Goal: Information Seeking & Learning: Learn about a topic

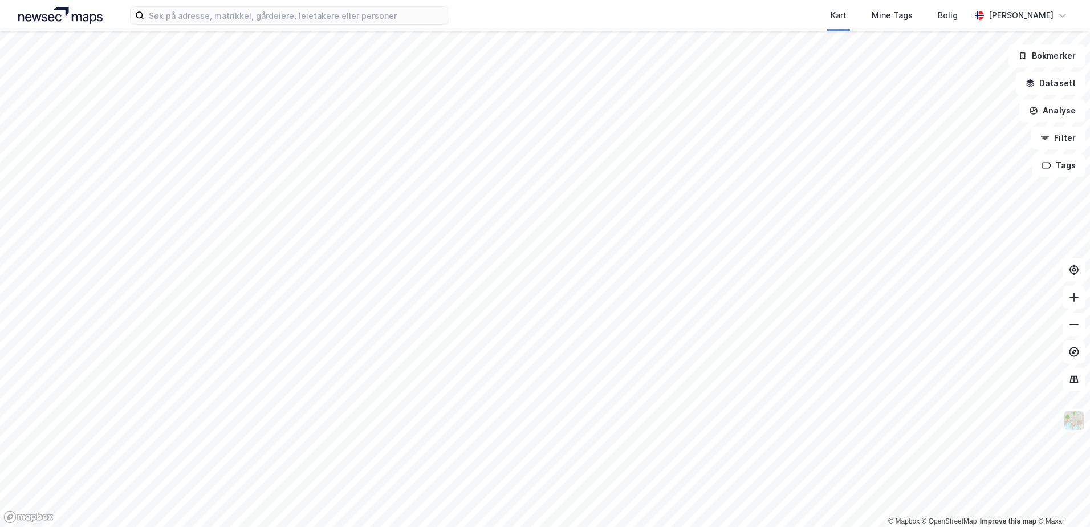
click at [204, 28] on div "Kart Mine Tags Bolig [PERSON_NAME]" at bounding box center [545, 15] width 1090 height 31
click at [220, 18] on input at bounding box center [296, 15] width 304 height 17
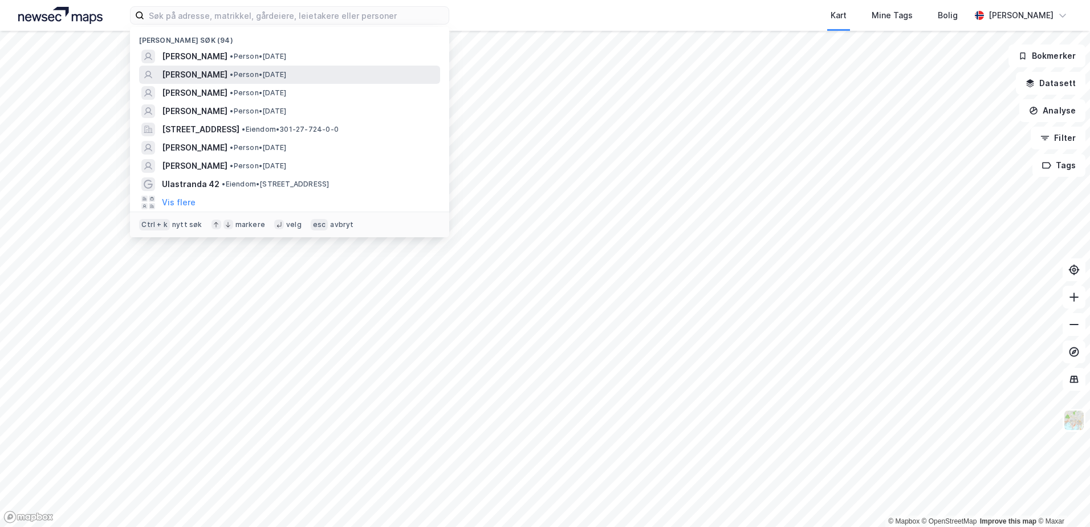
click at [202, 71] on span "[PERSON_NAME]" at bounding box center [195, 75] width 66 height 14
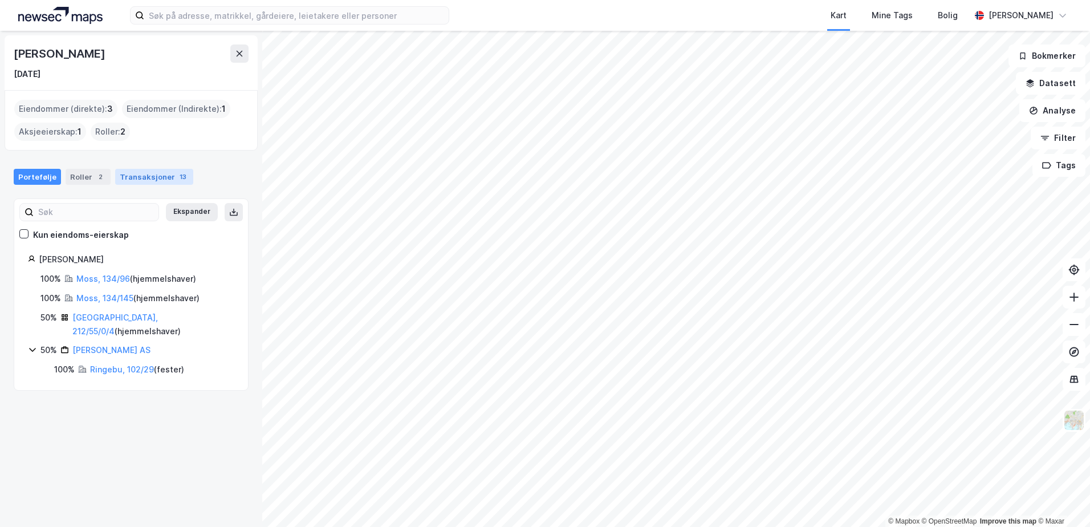
click at [147, 181] on div "Transaksjoner 13" at bounding box center [154, 177] width 78 height 16
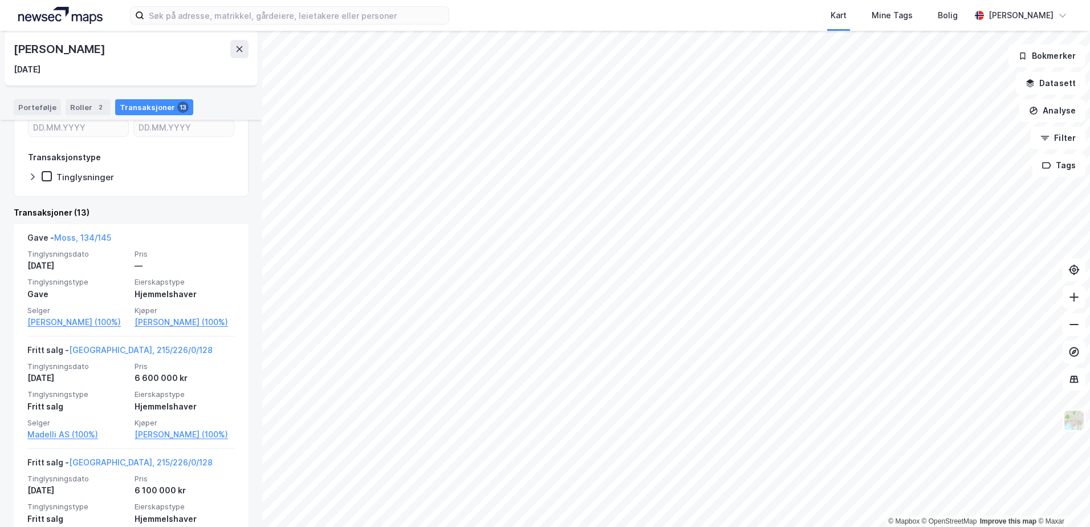
scroll to position [182, 0]
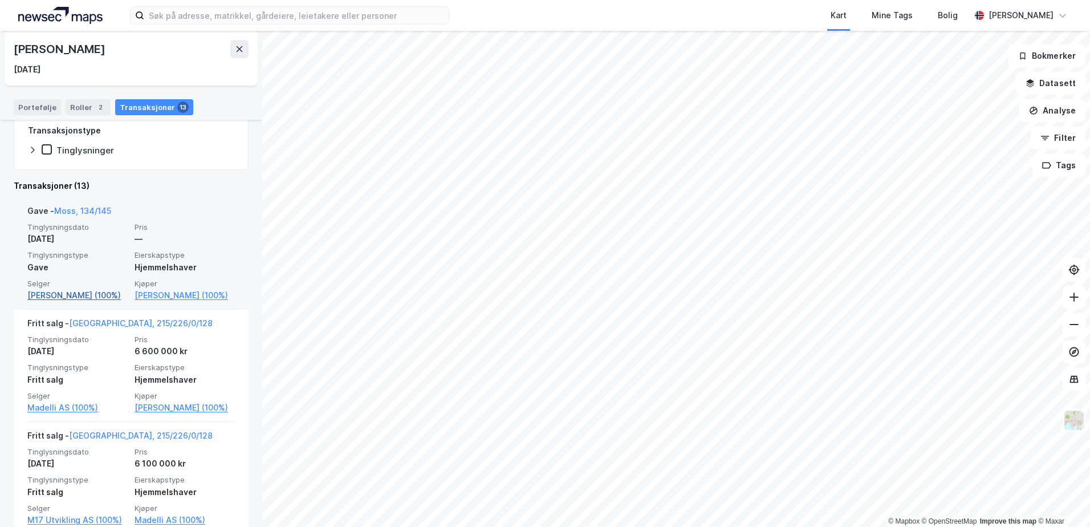
click at [91, 297] on link "[PERSON_NAME] (100%)" at bounding box center [77, 295] width 100 height 14
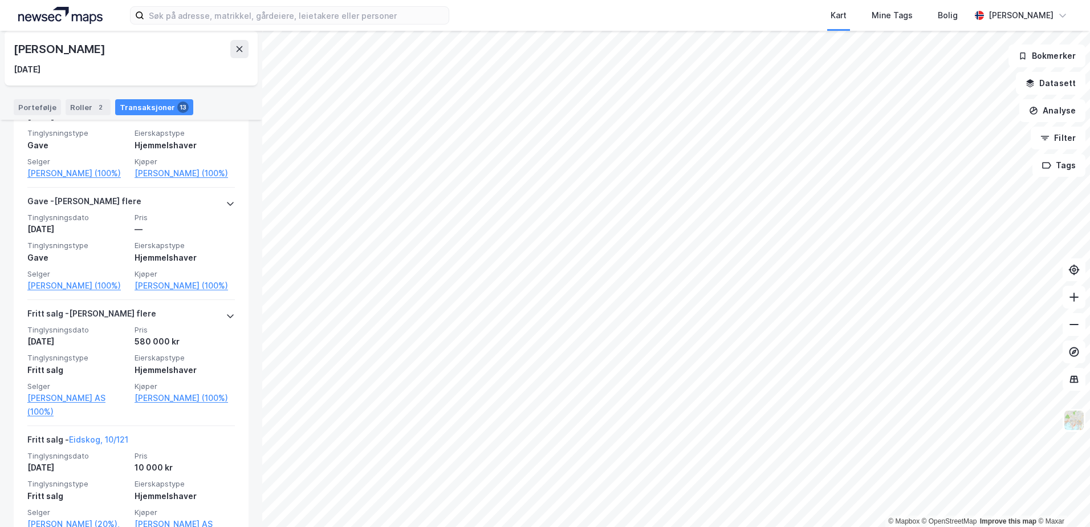
scroll to position [456, 0]
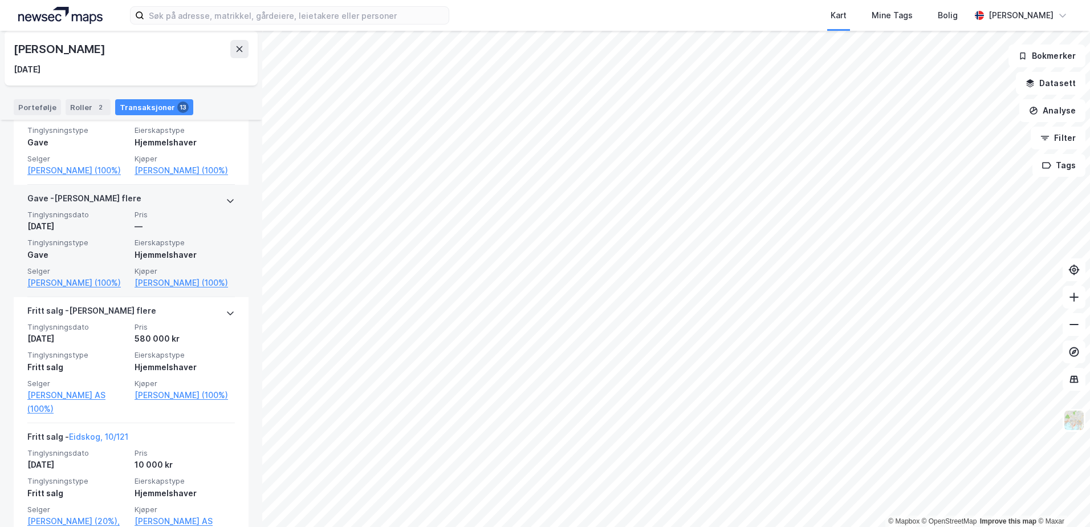
click at [226, 205] on icon at bounding box center [230, 200] width 9 height 9
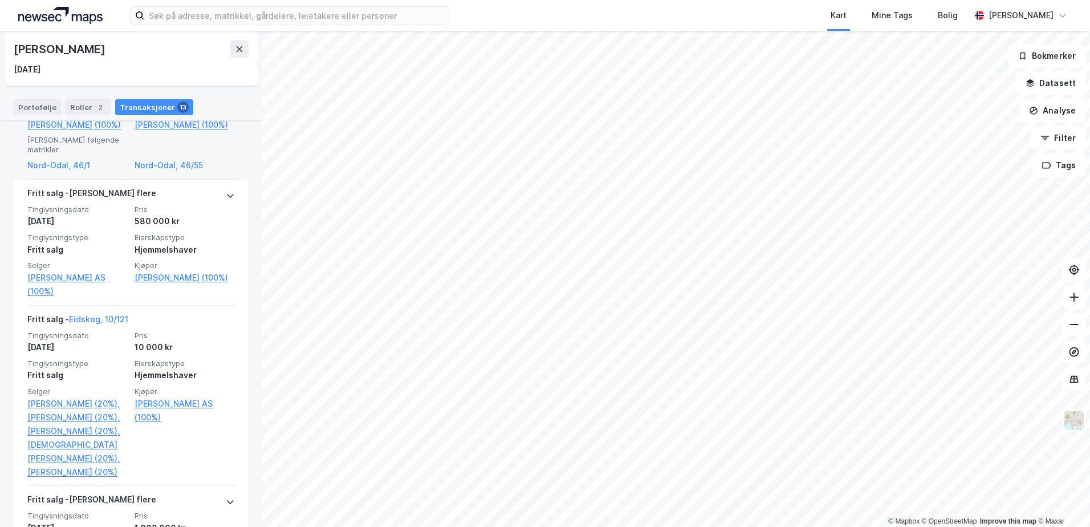
scroll to position [615, 0]
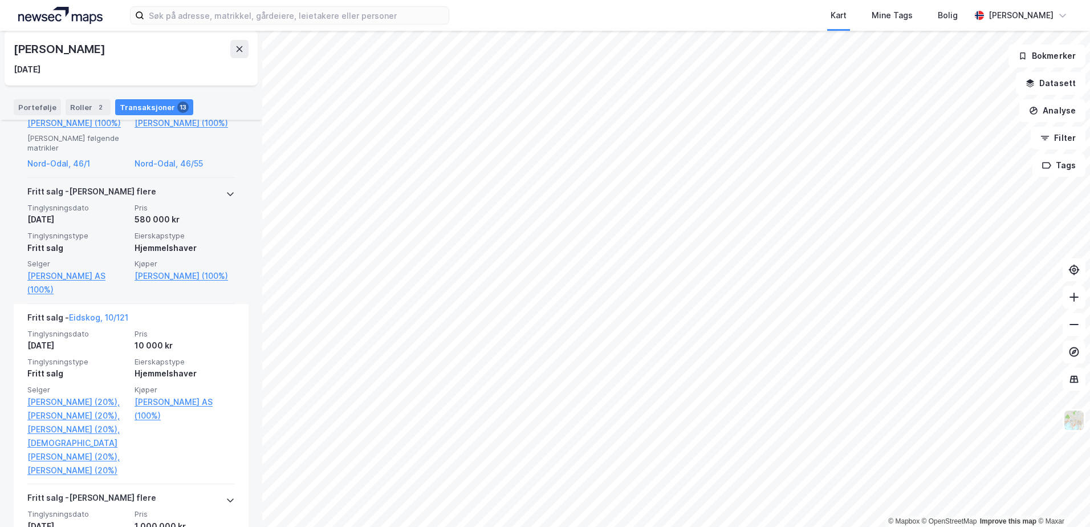
click at [226, 203] on div at bounding box center [230, 194] width 9 height 18
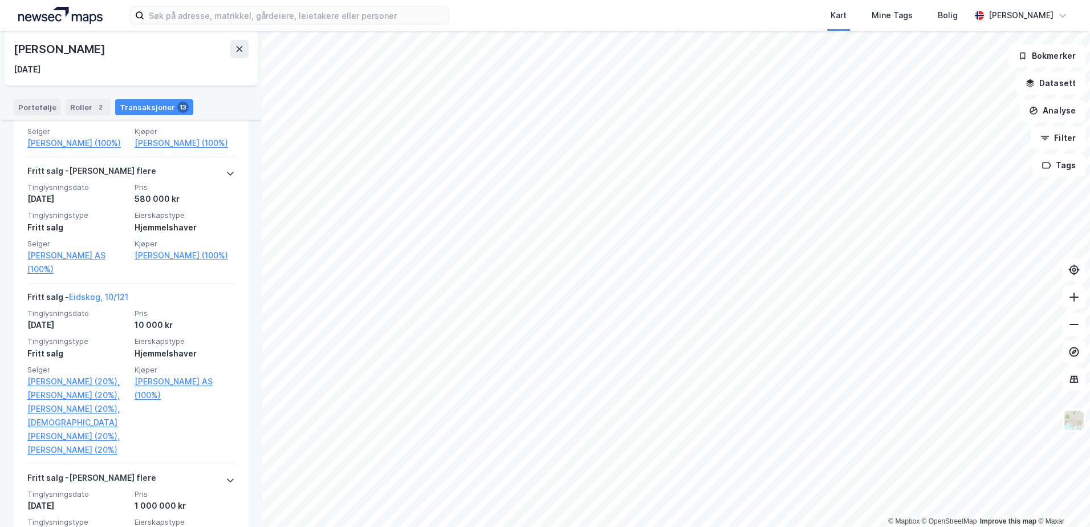
scroll to position [578, 0]
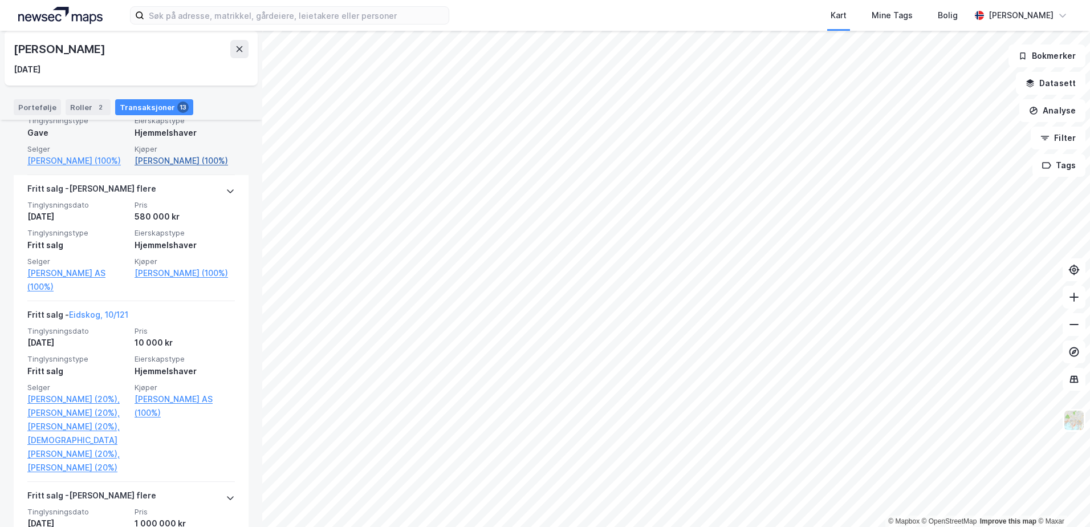
click at [154, 168] on link "[PERSON_NAME] (100%)" at bounding box center [184, 161] width 100 height 14
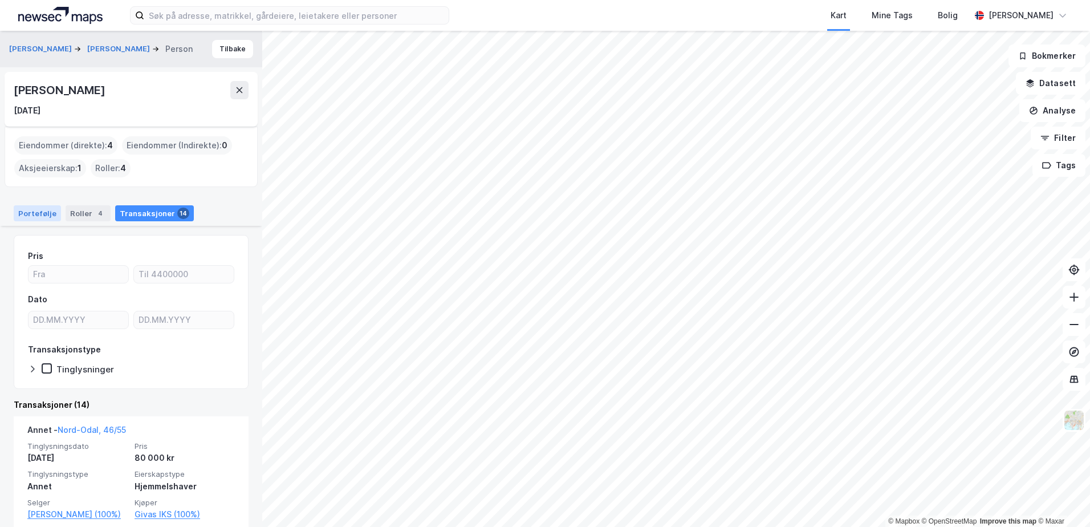
click at [34, 217] on div "Portefølje" at bounding box center [37, 213] width 47 height 16
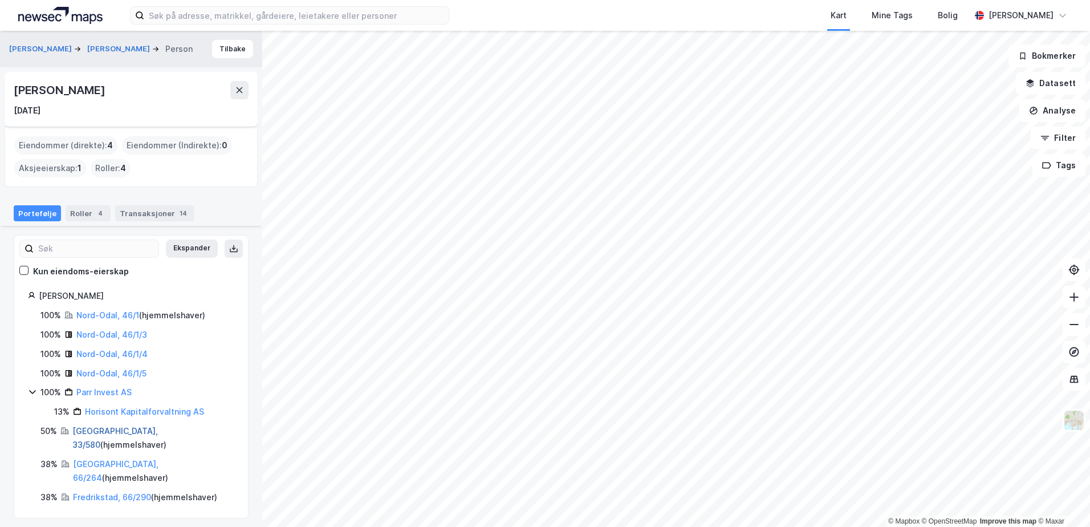
click at [89, 431] on link "[GEOGRAPHIC_DATA], 33/580" at bounding box center [114, 437] width 85 height 23
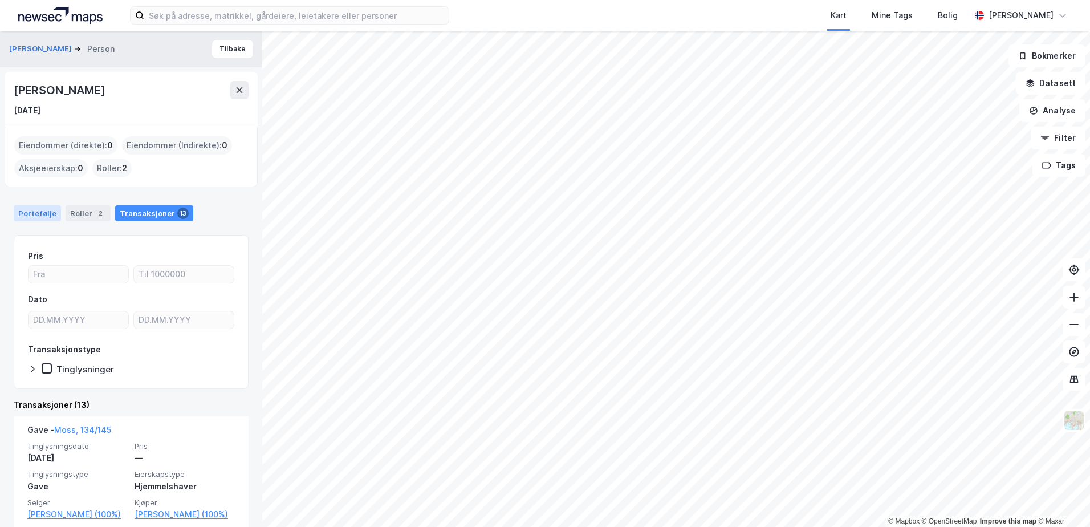
click at [40, 207] on div "Portefølje" at bounding box center [37, 213] width 47 height 16
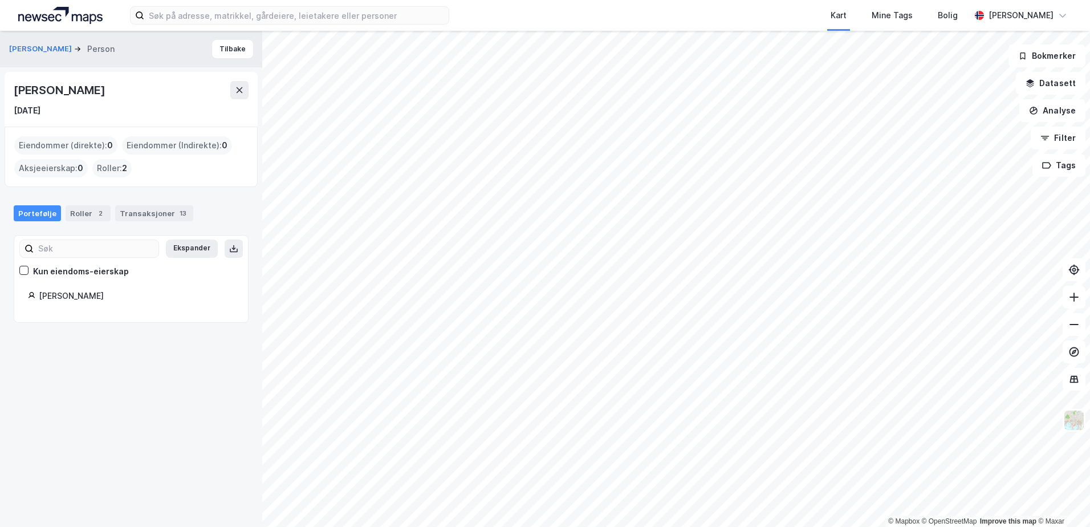
click at [62, 299] on div "[PERSON_NAME]" at bounding box center [136, 296] width 195 height 14
click at [84, 214] on div "Roller 2" at bounding box center [88, 213] width 45 height 16
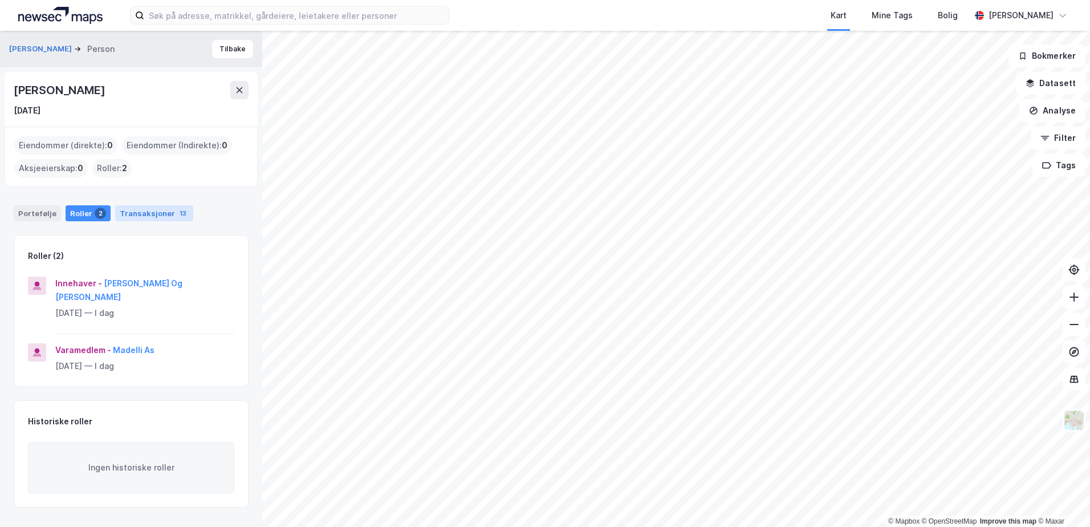
click at [137, 215] on div "Transaksjoner 13" at bounding box center [154, 213] width 78 height 16
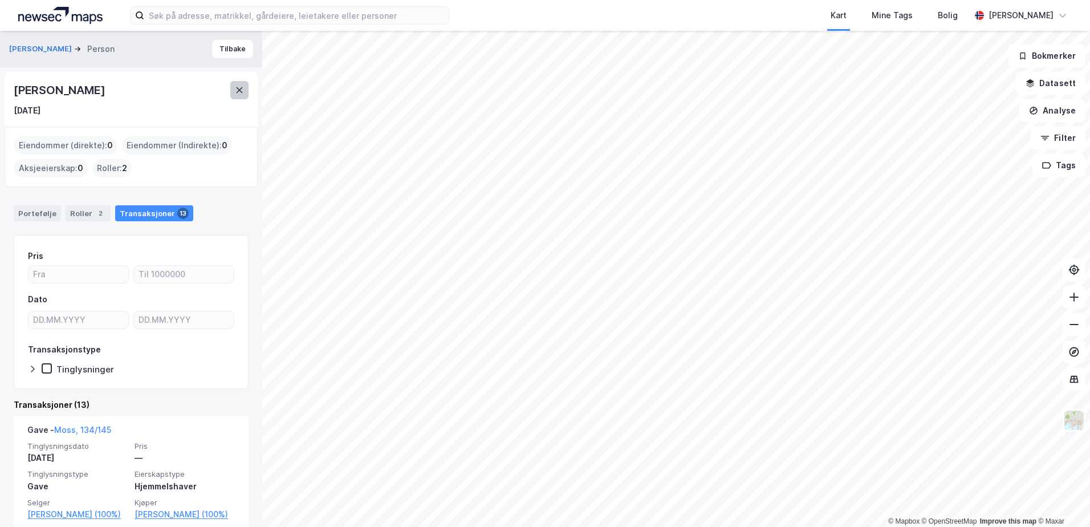
click at [239, 92] on icon at bounding box center [239, 89] width 9 height 9
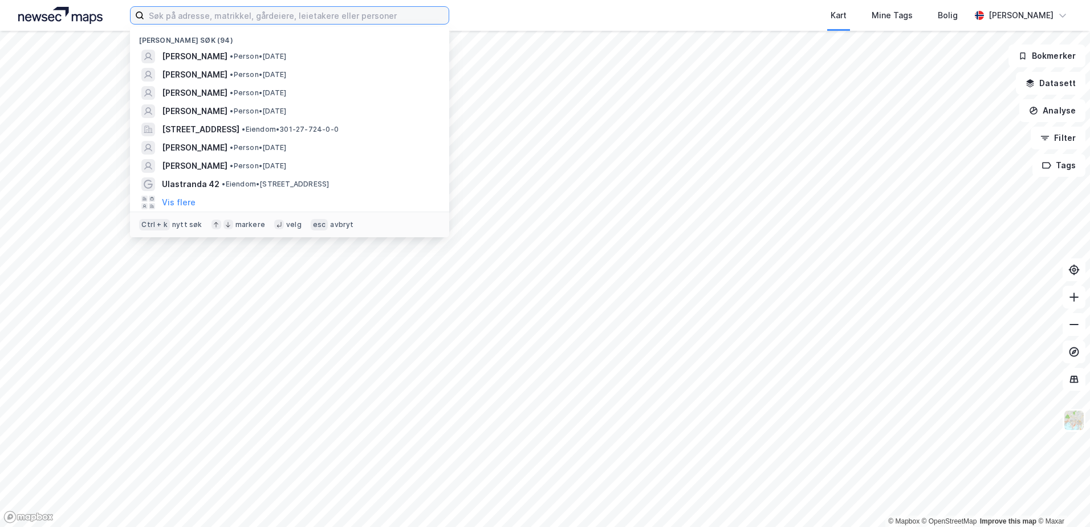
click at [269, 23] on input at bounding box center [296, 15] width 304 height 17
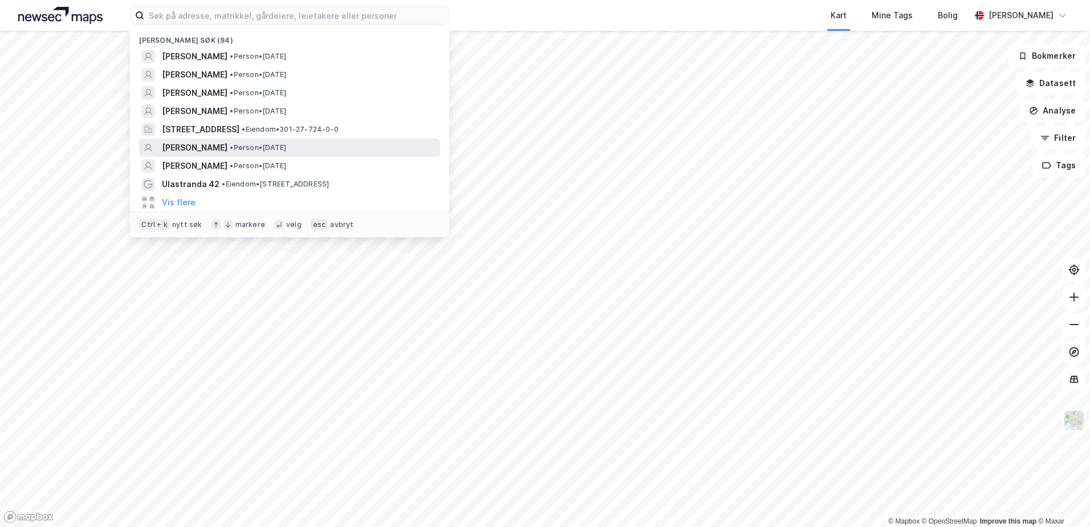
click at [227, 146] on span "[PERSON_NAME]" at bounding box center [195, 148] width 66 height 14
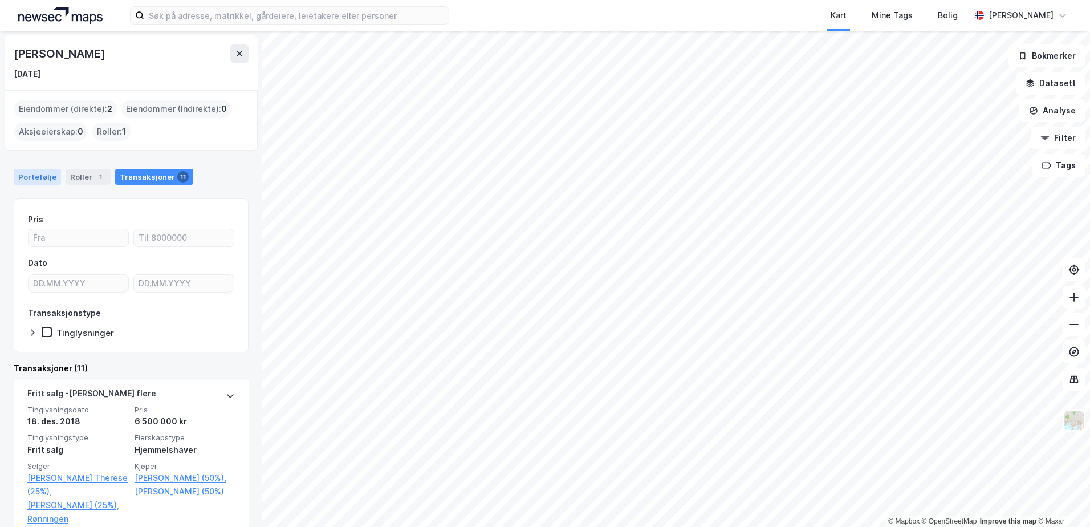
click at [37, 178] on div "Portefølje" at bounding box center [37, 177] width 47 height 16
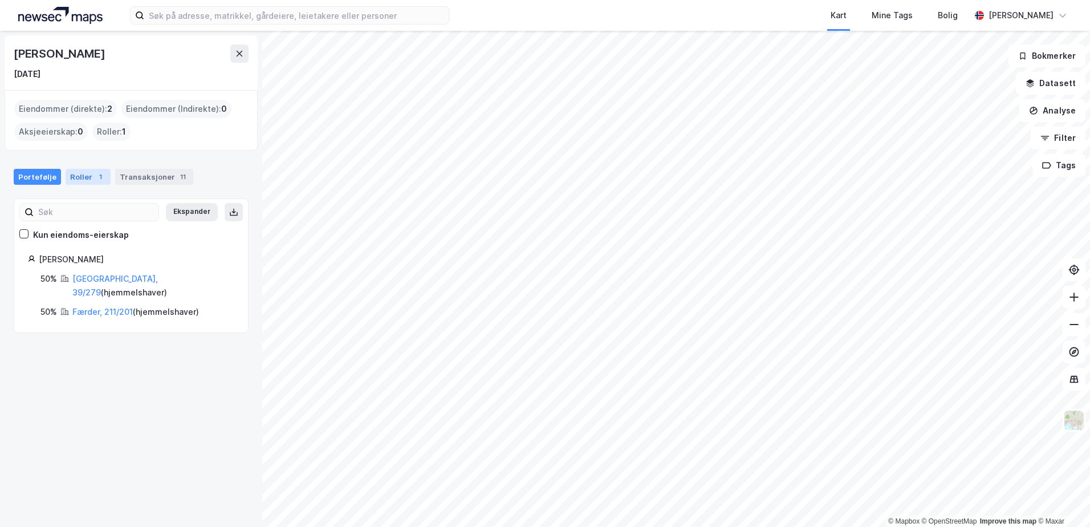
click at [82, 177] on div "Roller 1" at bounding box center [88, 177] width 45 height 16
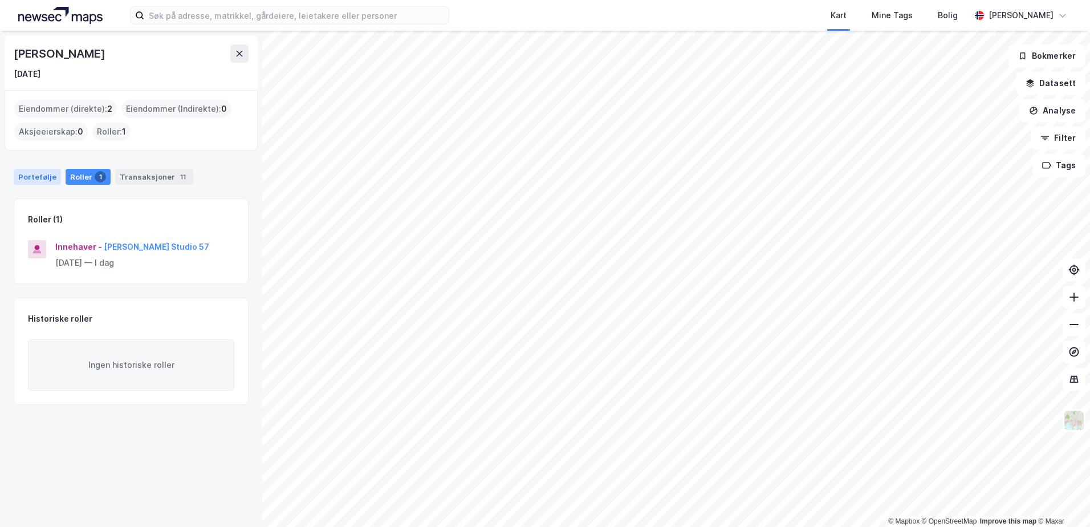
click at [45, 178] on div "Portefølje" at bounding box center [37, 177] width 47 height 16
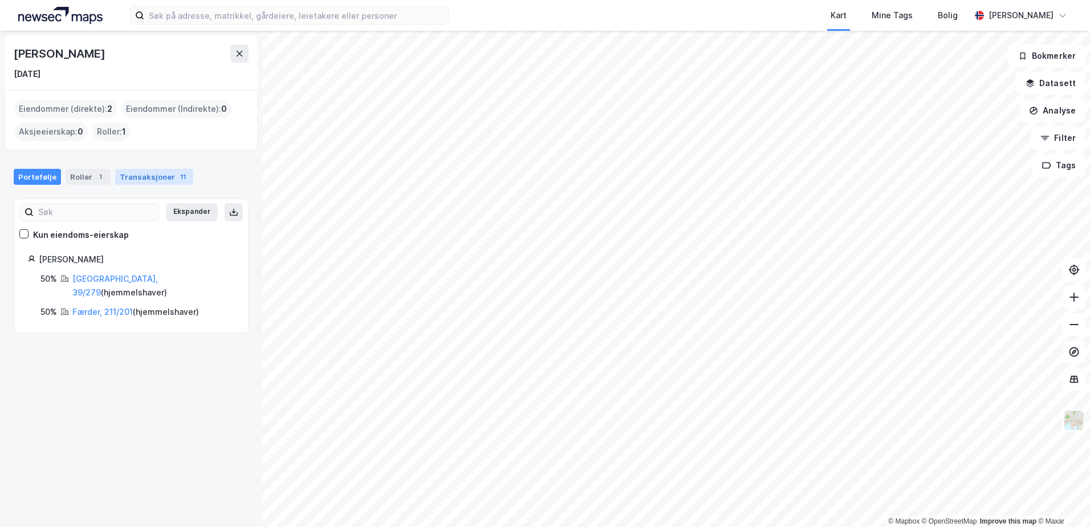
click at [141, 179] on div "Transaksjoner 11" at bounding box center [154, 177] width 78 height 16
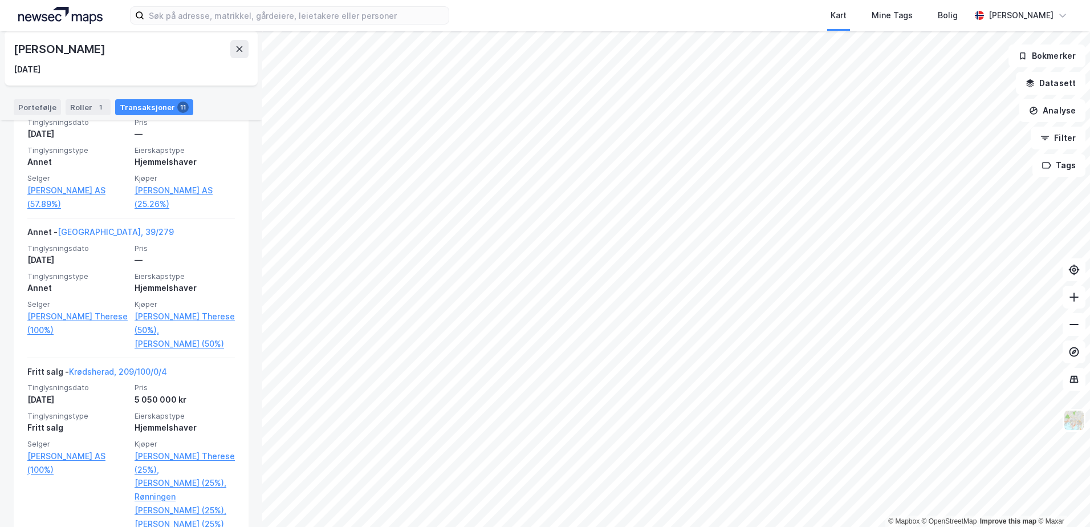
scroll to position [433, 0]
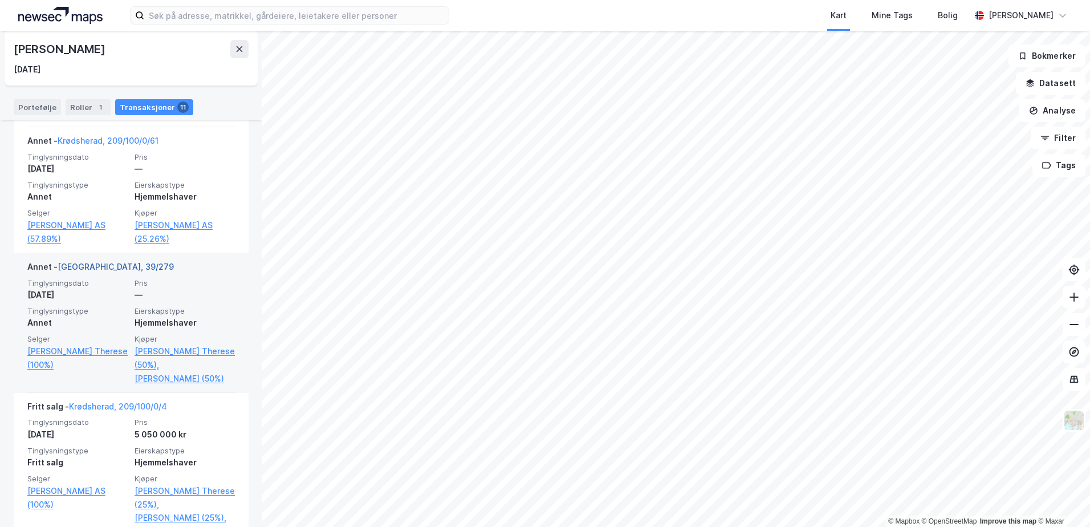
click at [99, 271] on link "[GEOGRAPHIC_DATA], 39/279" at bounding box center [116, 267] width 116 height 10
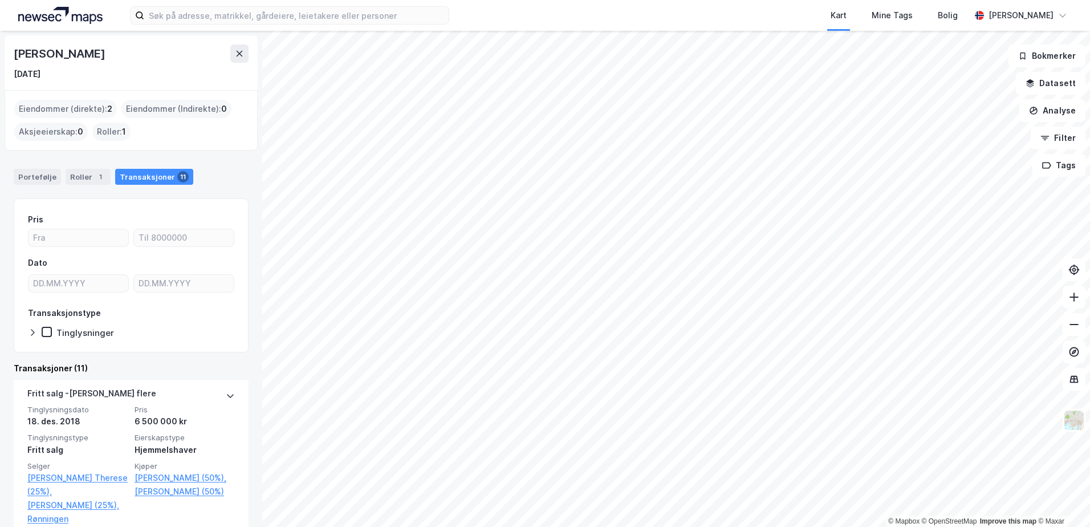
click at [252, 520] on div "[PERSON_NAME] [DATE] Eiendommer (direkte) : 2 Eiendommer (Indirekte) : 0 Aksjee…" at bounding box center [131, 279] width 262 height 496
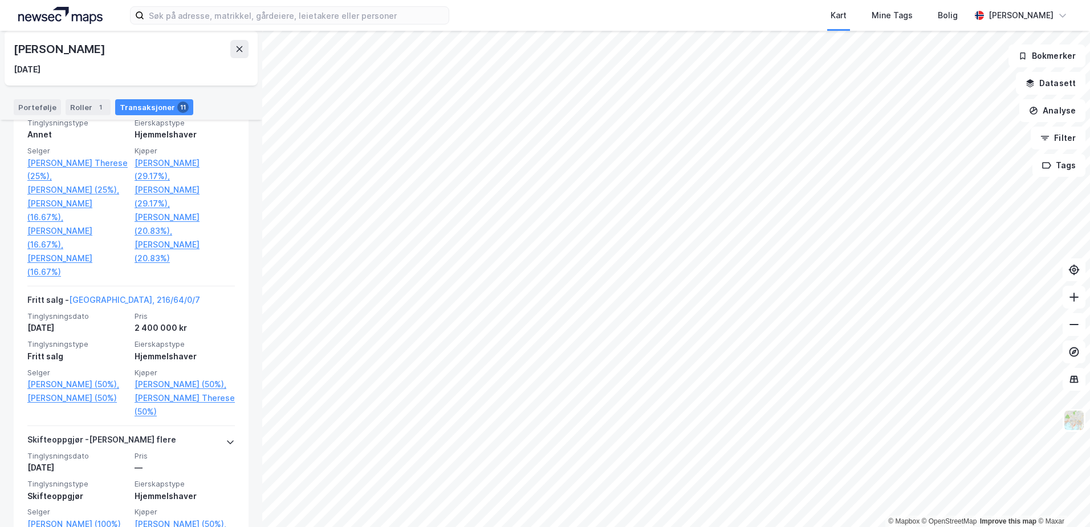
scroll to position [1730, 0]
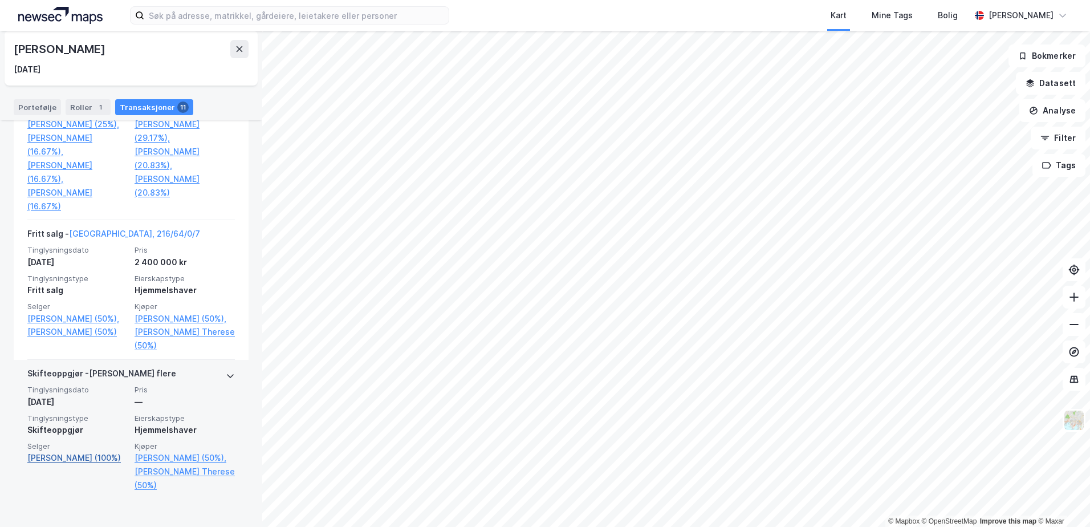
click at [94, 457] on link "[PERSON_NAME] (100%)" at bounding box center [77, 458] width 100 height 14
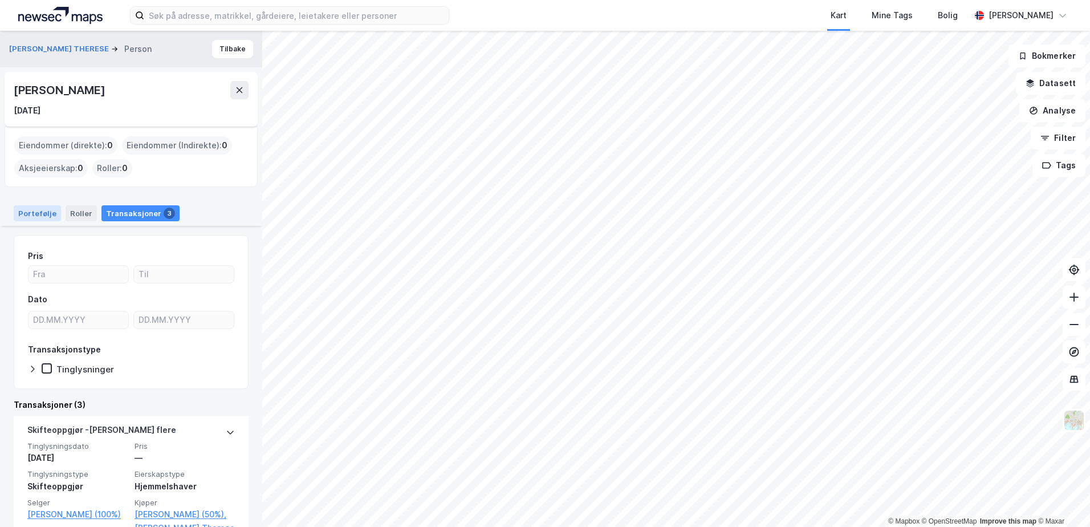
click at [26, 213] on div "Portefølje" at bounding box center [37, 213] width 47 height 16
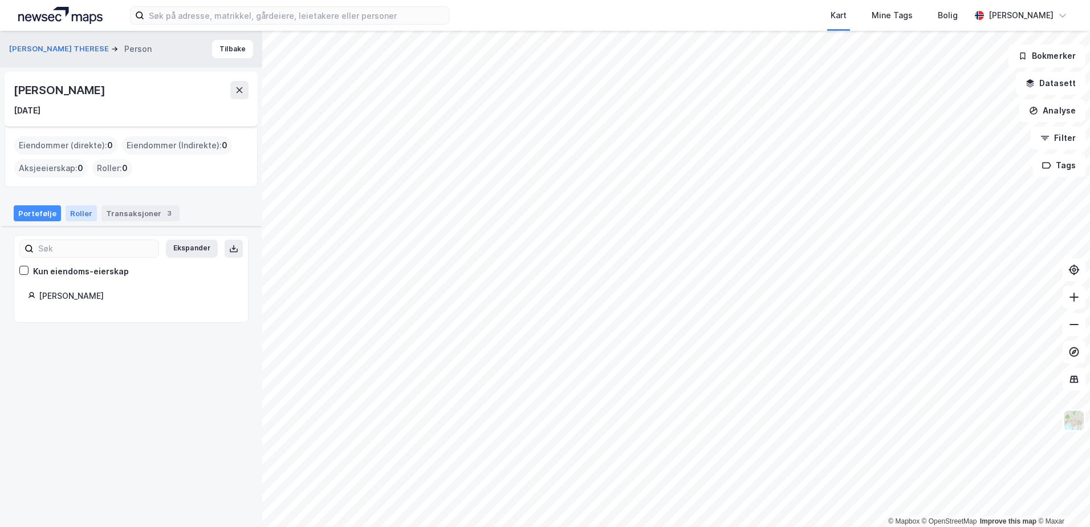
click at [74, 214] on div "Roller" at bounding box center [81, 213] width 31 height 16
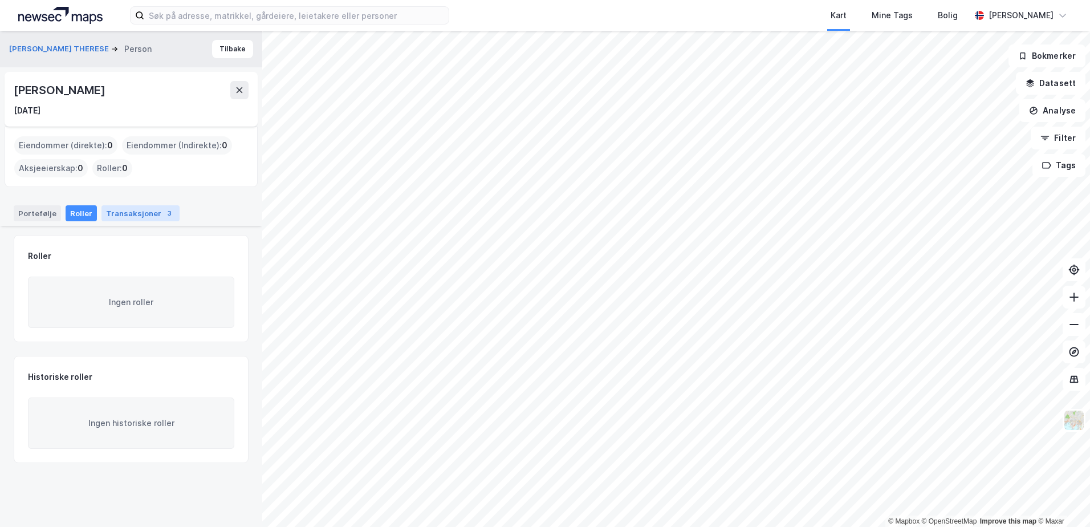
click at [136, 215] on div "Transaksjoner 3" at bounding box center [140, 213] width 78 height 16
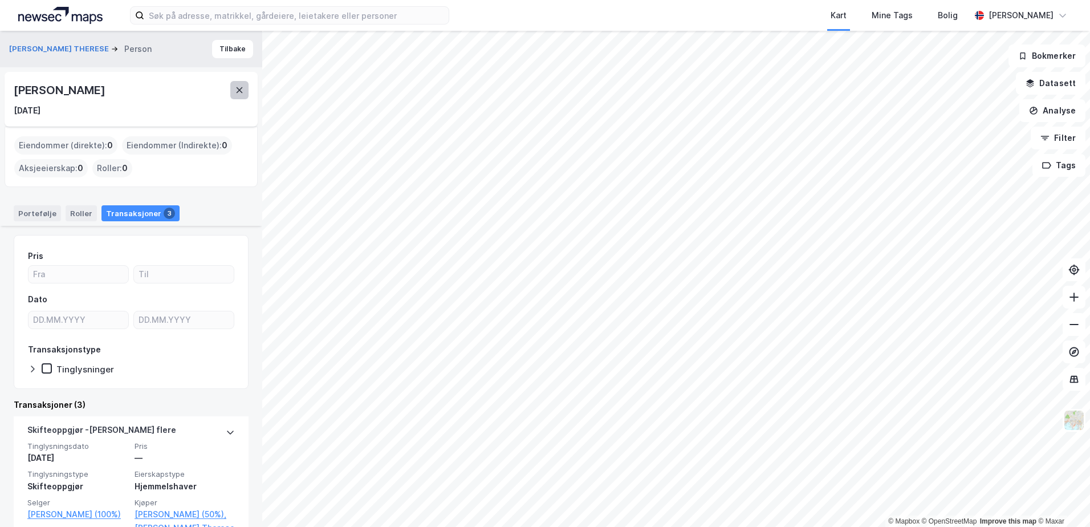
click at [237, 85] on icon at bounding box center [239, 89] width 9 height 9
